Goal: Task Accomplishment & Management: Use online tool/utility

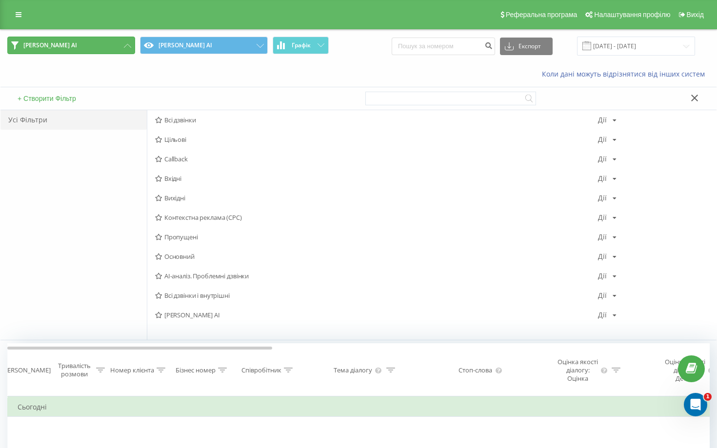
click at [110, 48] on button "[PERSON_NAME] AI" at bounding box center [71, 46] width 128 height 18
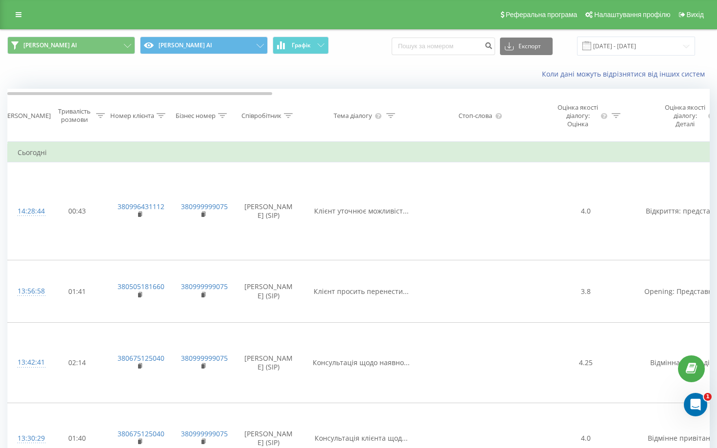
click at [247, 67] on div "Коли дані можуть відрізнятися вiд інших систем" at bounding box center [358, 73] width 716 height 23
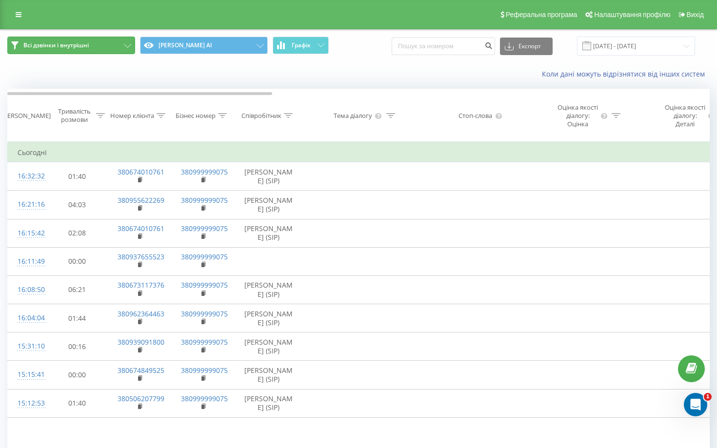
click at [106, 45] on button "Всі дзвінки і внутрішні" at bounding box center [71, 46] width 128 height 18
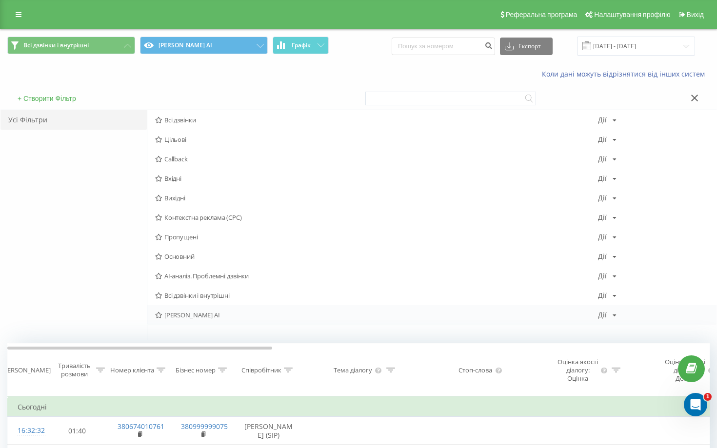
click at [179, 314] on span "[PERSON_NAME] AI" at bounding box center [376, 315] width 443 height 7
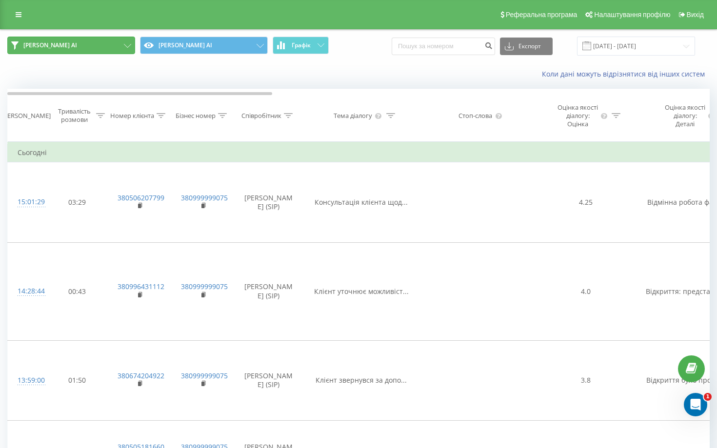
click at [80, 48] on button "[PERSON_NAME] AI" at bounding box center [71, 46] width 128 height 18
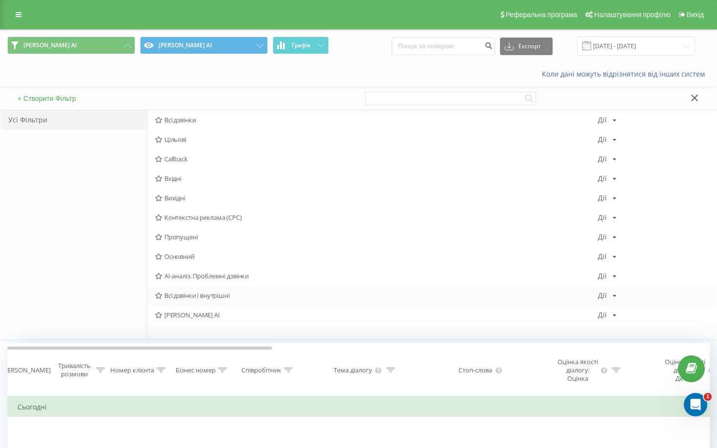
click at [205, 292] on span "Всі дзвінки і внутрішні" at bounding box center [376, 295] width 443 height 7
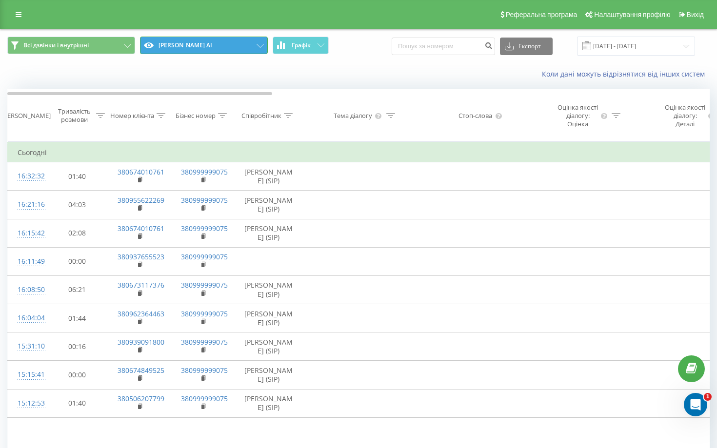
click at [241, 49] on button "[PERSON_NAME] AI" at bounding box center [204, 46] width 128 height 18
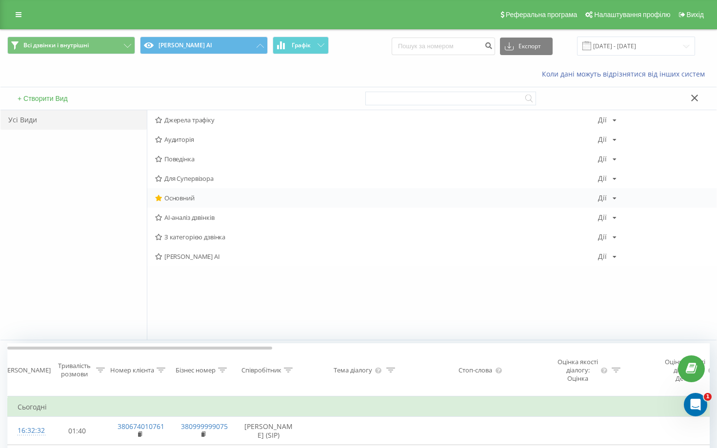
click at [226, 194] on div "Основний Дії Редагувати Копіювати Видалити За замовчуванням Поділитися" at bounding box center [431, 198] width 569 height 20
click at [188, 198] on span "Основний" at bounding box center [376, 198] width 443 height 7
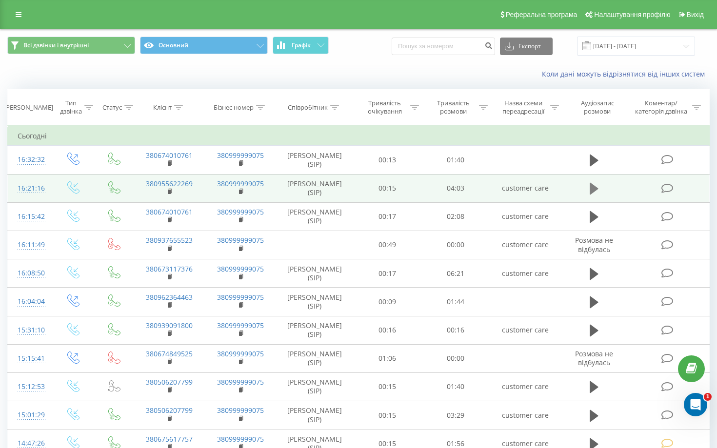
click at [596, 188] on icon at bounding box center [594, 189] width 9 height 12
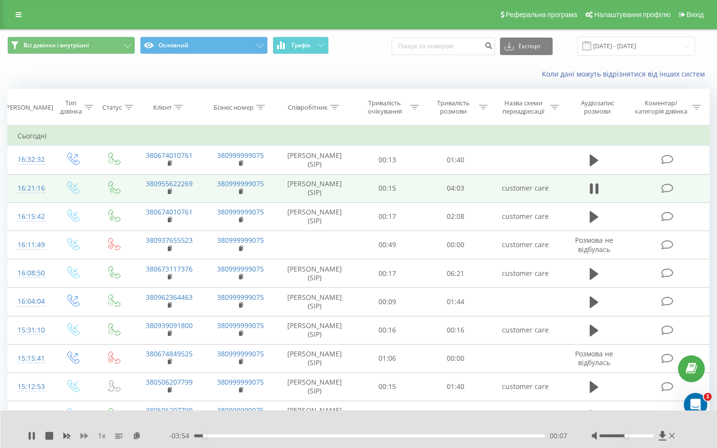
click at [84, 436] on icon at bounding box center [84, 436] width 8 height 8
click at [85, 435] on icon at bounding box center [84, 436] width 8 height 6
click at [65, 434] on rect at bounding box center [67, 436] width 4 height 4
click at [341, 435] on div "01:41" at bounding box center [369, 436] width 351 height 3
click at [33, 435] on icon at bounding box center [34, 436] width 2 height 8
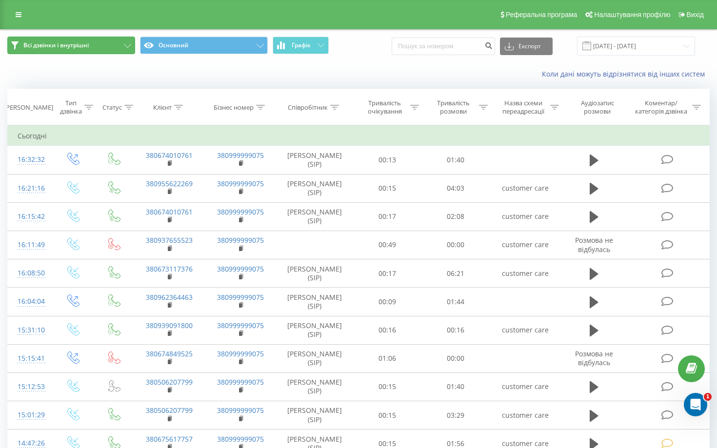
click at [127, 47] on icon at bounding box center [127, 46] width 7 height 4
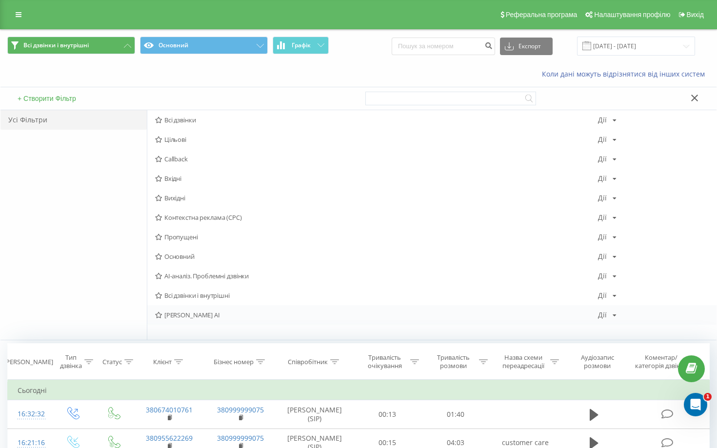
click at [212, 315] on span "[PERSON_NAME] AI" at bounding box center [376, 315] width 443 height 7
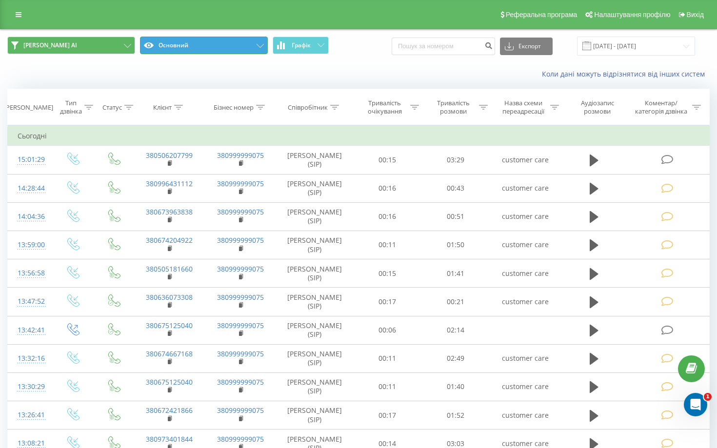
click at [233, 51] on button "Основний" at bounding box center [204, 46] width 128 height 18
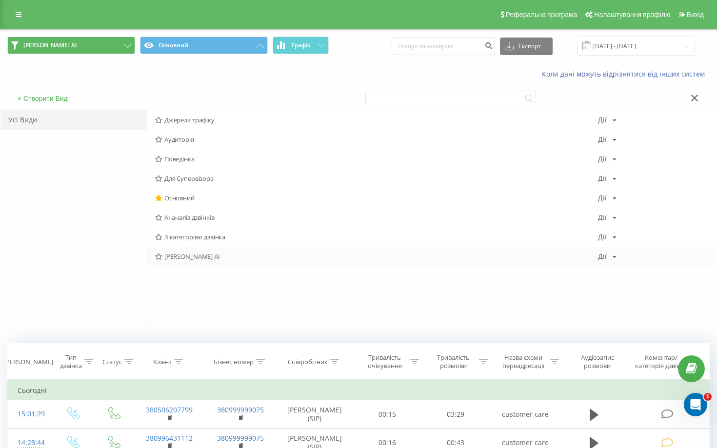
click at [243, 259] on span "[PERSON_NAME] AI" at bounding box center [376, 256] width 443 height 7
